Goal: Task Accomplishment & Management: Manage account settings

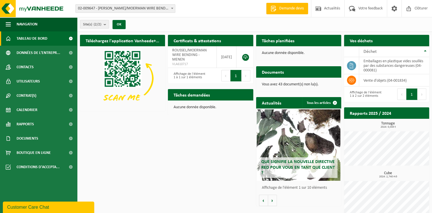
click at [117, 5] on span "02-009647 - [PERSON_NAME]/[PERSON_NAME] WIRE BENDING - MENEN" at bounding box center [125, 9] width 99 height 8
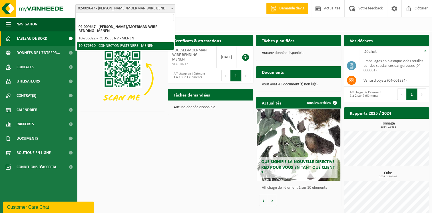
select select "107749"
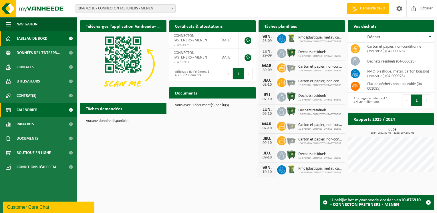
click at [39, 111] on link "Calendrier" at bounding box center [38, 110] width 77 height 14
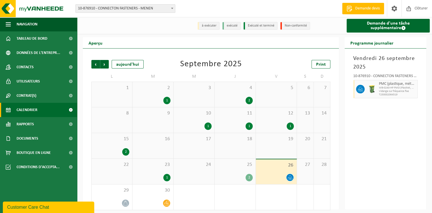
scroll to position [3, 0]
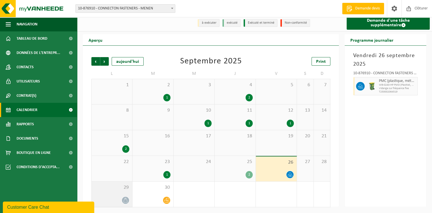
click at [115, 189] on span "29" at bounding box center [112, 188] width 35 height 6
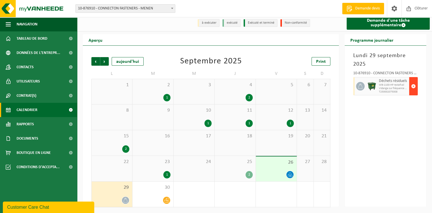
click at [414, 85] on span "button" at bounding box center [414, 86] width 5 height 11
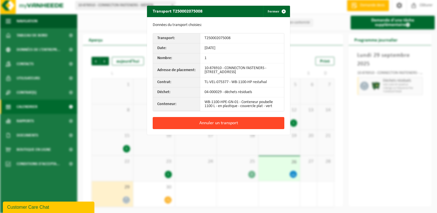
click at [217, 122] on button "Annuler un transport" at bounding box center [218, 123] width 131 height 12
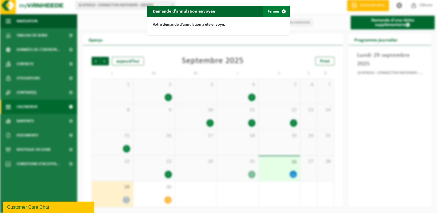
click at [280, 11] on span "button" at bounding box center [283, 11] width 11 height 11
